Goal: Information Seeking & Learning: Learn about a topic

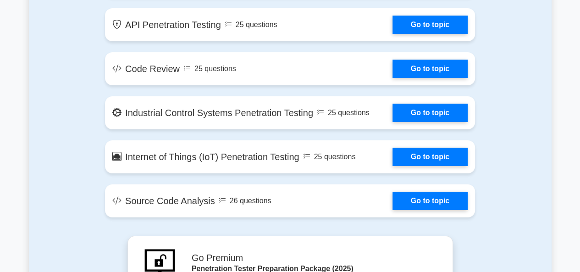
scroll to position [1564, 0]
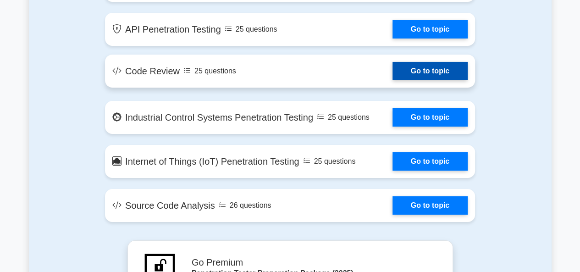
click at [404, 79] on link "Go to topic" at bounding box center [429, 71] width 75 height 18
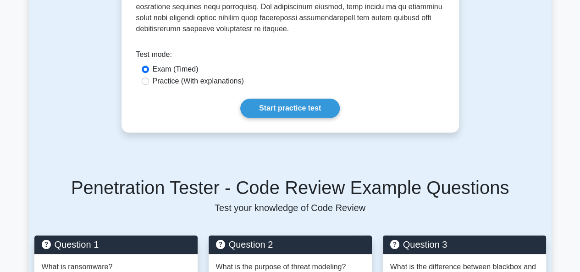
scroll to position [395, 0]
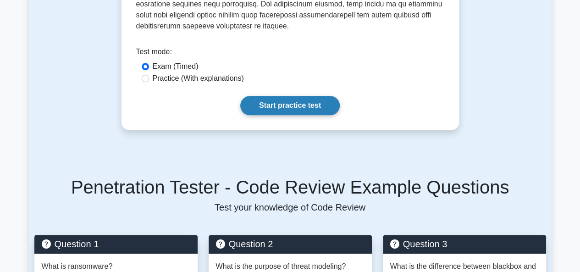
click at [312, 108] on link "Start practice test" at bounding box center [289, 105] width 99 height 19
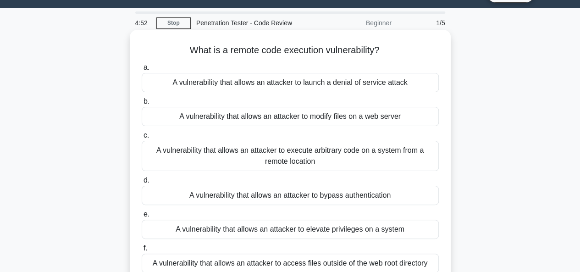
scroll to position [21, 0]
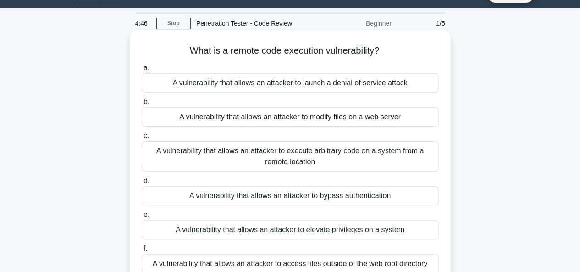
click at [263, 85] on div "A vulnerability that allows an attacker to launch a denial of service attack" at bounding box center [290, 82] width 297 height 19
click at [142, 71] on input "a. A vulnerability that allows an attacker to launch a denial of service attack" at bounding box center [142, 68] width 0 height 6
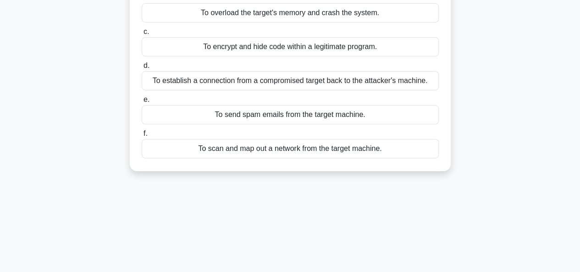
scroll to position [126, 0]
click at [238, 121] on div "To send spam emails from the target machine." at bounding box center [290, 113] width 297 height 19
click at [142, 102] on input "e. To send spam emails from the target machine." at bounding box center [142, 99] width 0 height 6
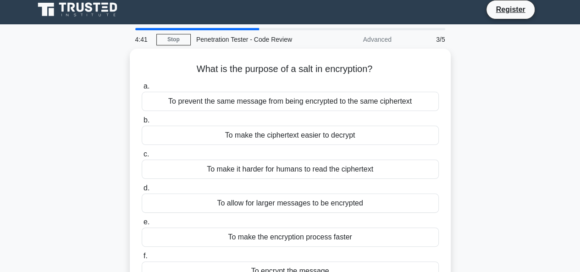
scroll to position [0, 0]
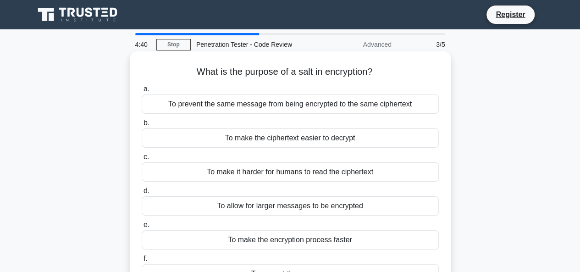
click at [242, 132] on div "To make the ciphertext easier to decrypt" at bounding box center [290, 137] width 297 height 19
click at [142, 126] on input "b. To make the ciphertext easier to decrypt" at bounding box center [142, 123] width 0 height 6
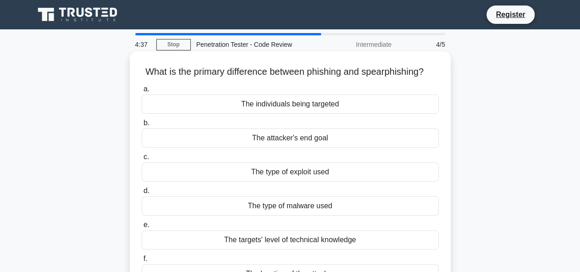
click at [278, 177] on div "The type of exploit used" at bounding box center [290, 171] width 297 height 19
click at [142, 160] on input "c. The type of exploit used" at bounding box center [142, 157] width 0 height 6
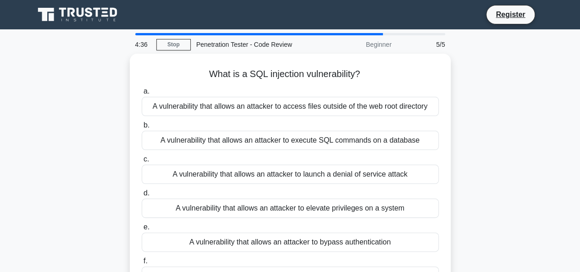
click at [278, 177] on div "A vulnerability that allows an attacker to launch a denial of service attack" at bounding box center [290, 173] width 297 height 19
click at [142, 162] on input "c. A vulnerability that allows an attacker to launch a denial of service attack" at bounding box center [142, 159] width 0 height 6
